Goal: Navigation & Orientation: Find specific page/section

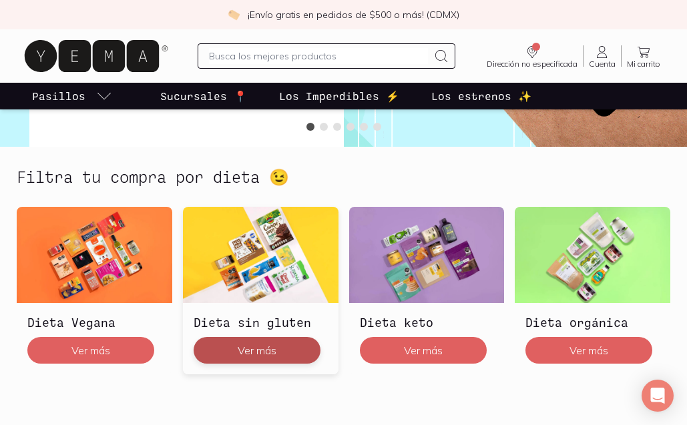
click at [241, 349] on button "Ver más" at bounding box center [257, 350] width 127 height 27
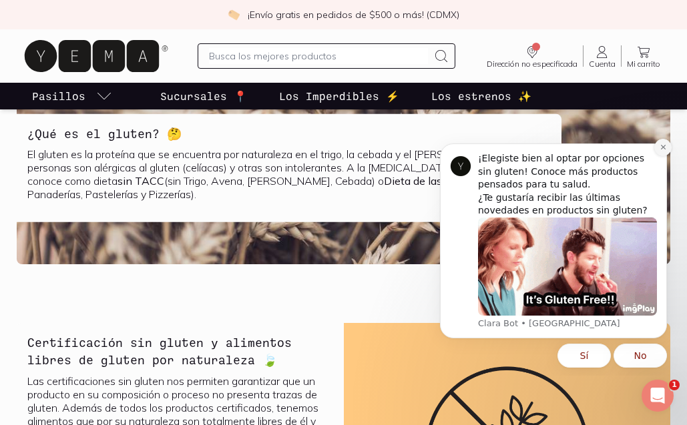
click at [665, 147] on icon "Dismiss notification" at bounding box center [663, 147] width 7 height 7
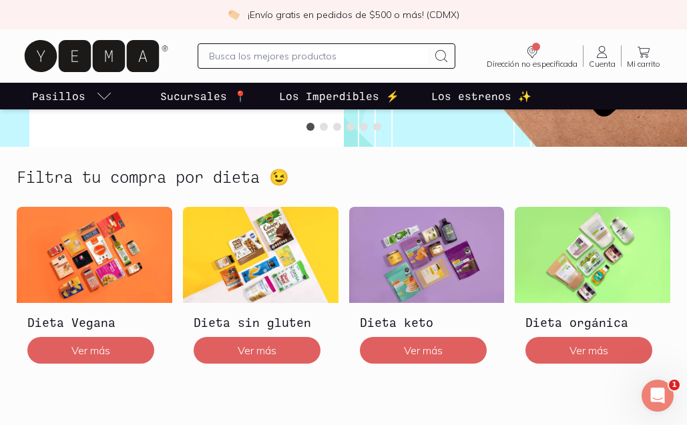
scroll to position [311, 0]
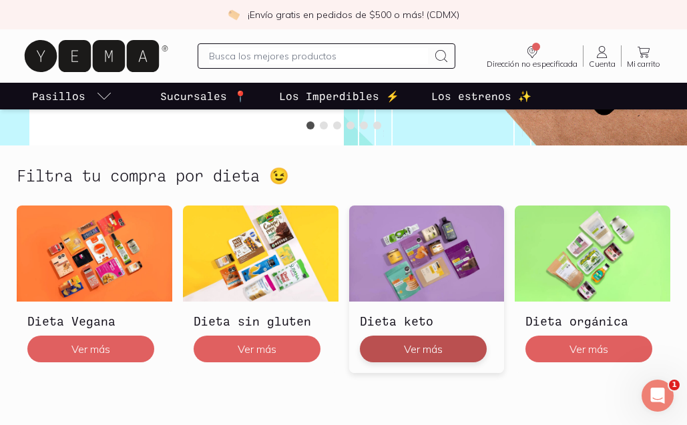
click at [429, 347] on button "Ver más" at bounding box center [423, 349] width 127 height 27
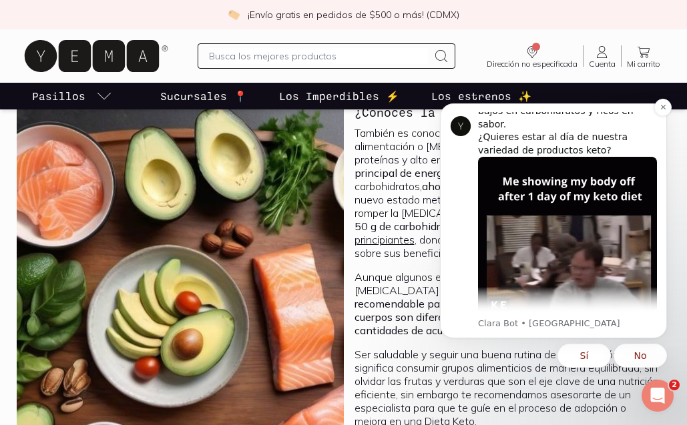
scroll to position [44, 0]
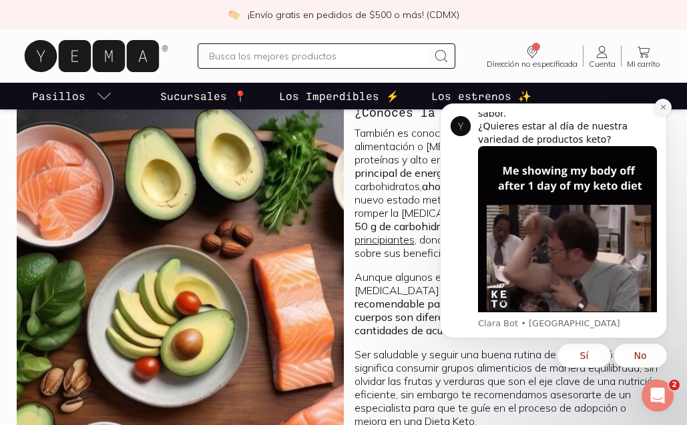
click at [661, 105] on icon "Dismiss notification" at bounding box center [663, 107] width 5 height 5
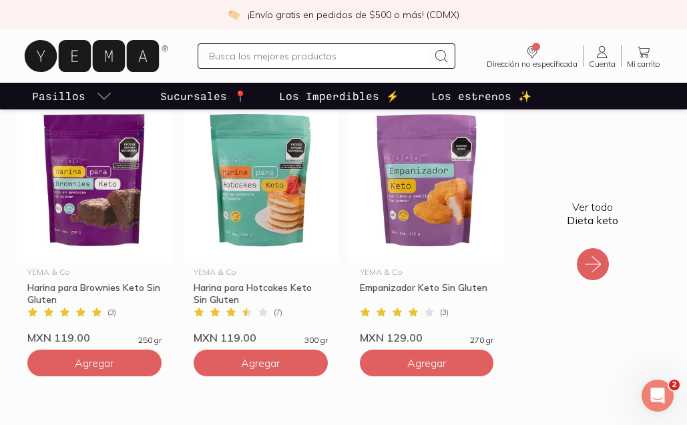
scroll to position [944, 0]
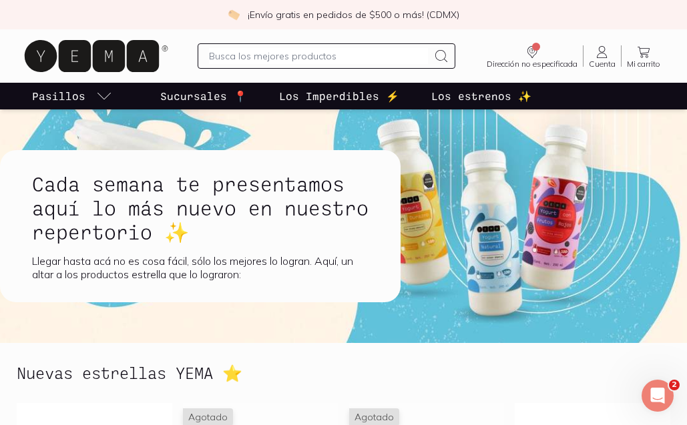
click at [232, 100] on p "Sucursales 📍" at bounding box center [203, 96] width 87 height 16
